Goal: Check status

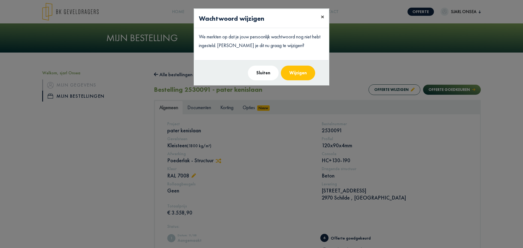
click at [323, 17] on span "×" at bounding box center [322, 17] width 3 height 8
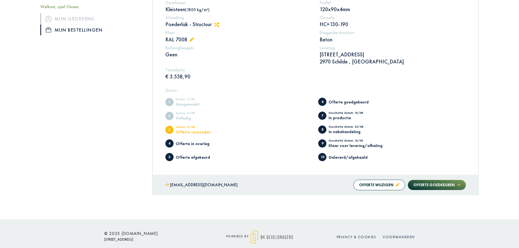
scroll to position [143, 0]
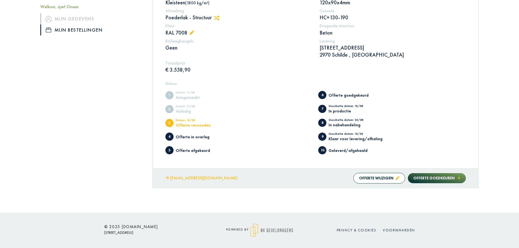
click at [187, 176] on link "[EMAIL_ADDRESS][DOMAIN_NAME]" at bounding box center [201, 178] width 72 height 8
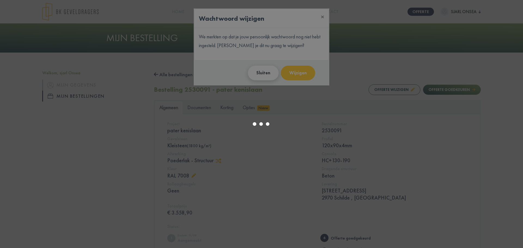
click at [264, 75] on body "Offerte sjarl Onsea Welkom, sjarl Onsea Mijn gegevens Mijn bestellingen Afmelde…" at bounding box center [261, 195] width 523 height 391
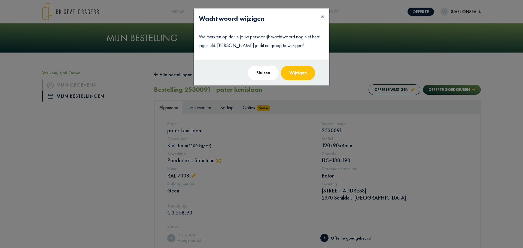
click at [260, 72] on button "Sluiten" at bounding box center [263, 73] width 31 height 15
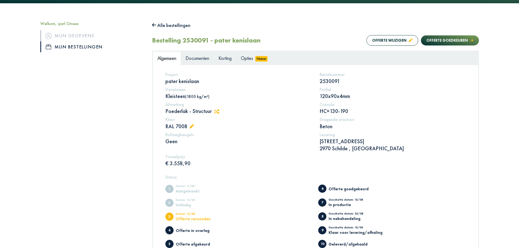
scroll to position [136, 0]
